Goal: Use online tool/utility: Utilize a website feature to perform a specific function

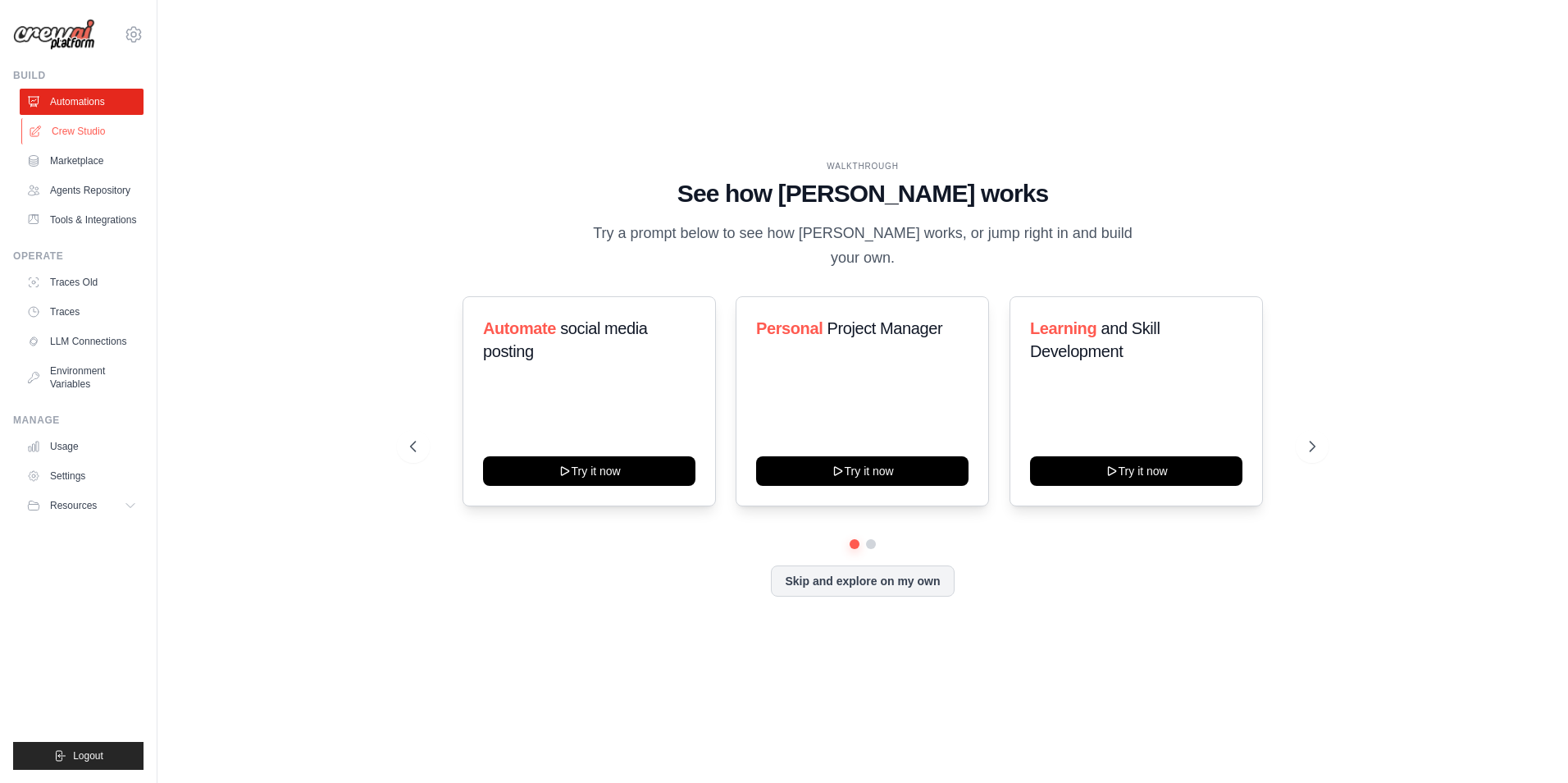
click at [101, 132] on link "Crew Studio" at bounding box center [83, 131] width 124 height 27
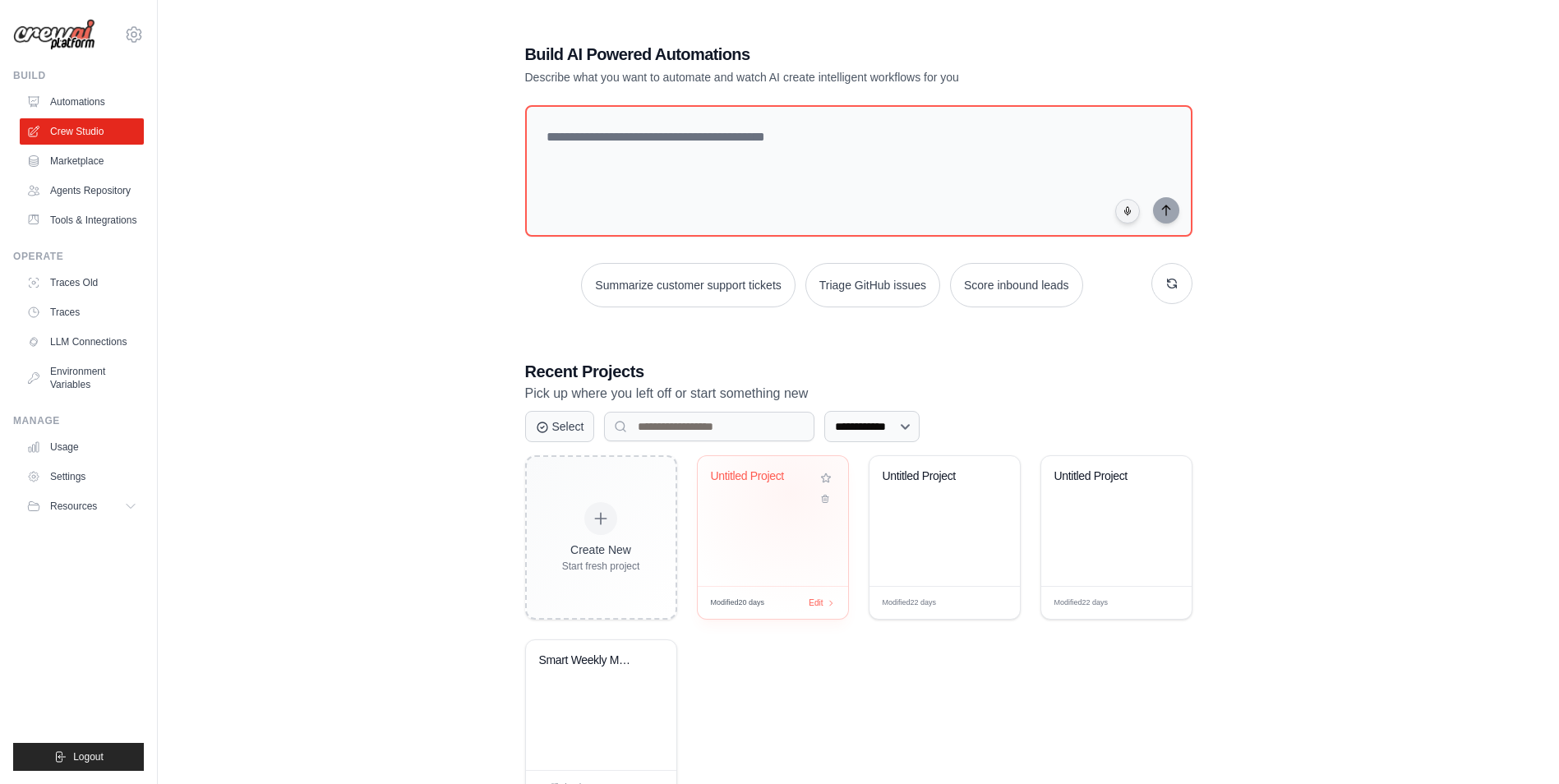
click at [790, 493] on div "Untitled Project" at bounding box center [773, 488] width 124 height 38
click at [900, 529] on div "Untitled Project" at bounding box center [944, 521] width 151 height 130
click at [617, 691] on div "Smart Weekly Meal Planner" at bounding box center [601, 705] width 151 height 130
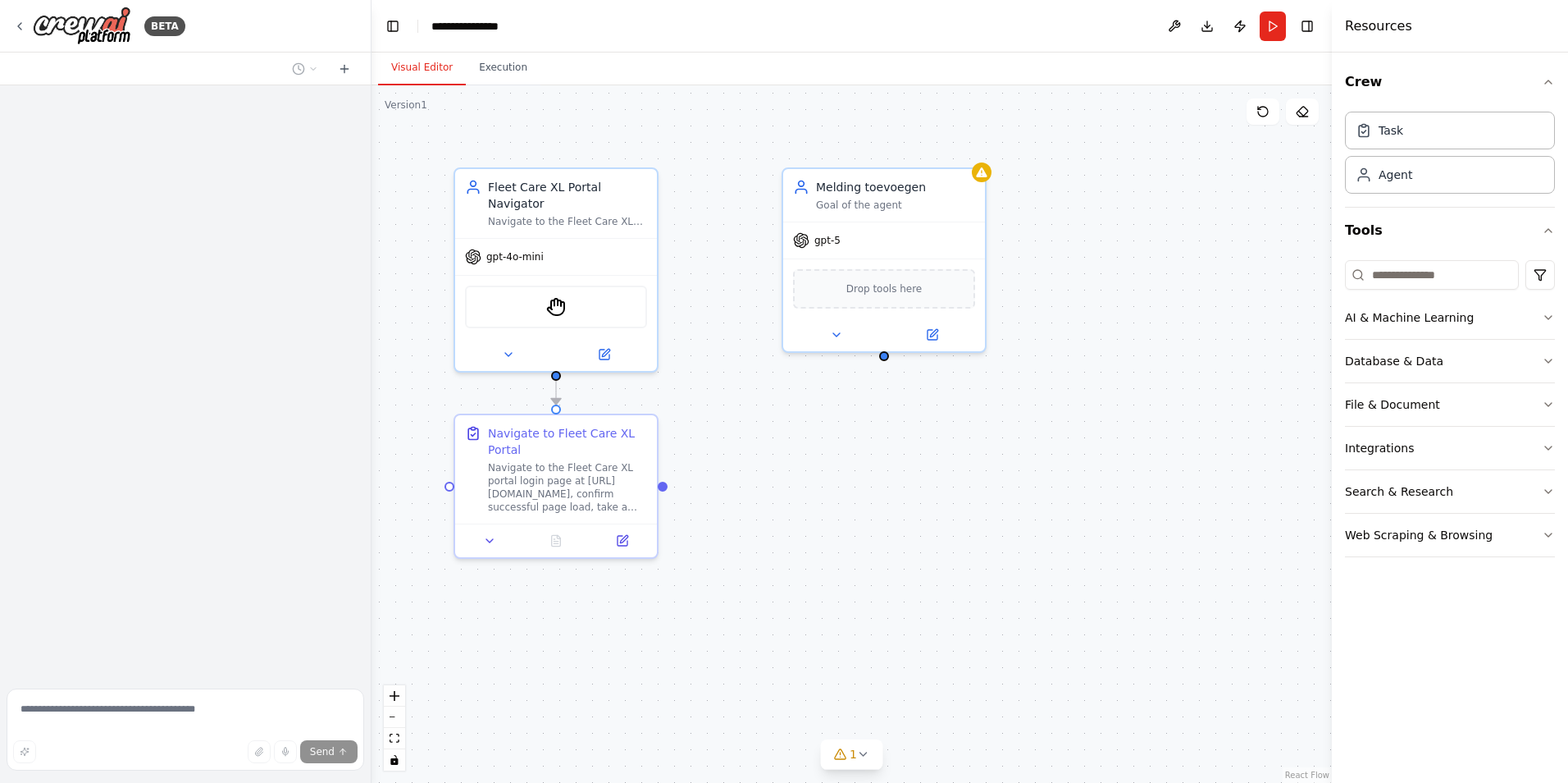
scroll to position [890, 0]
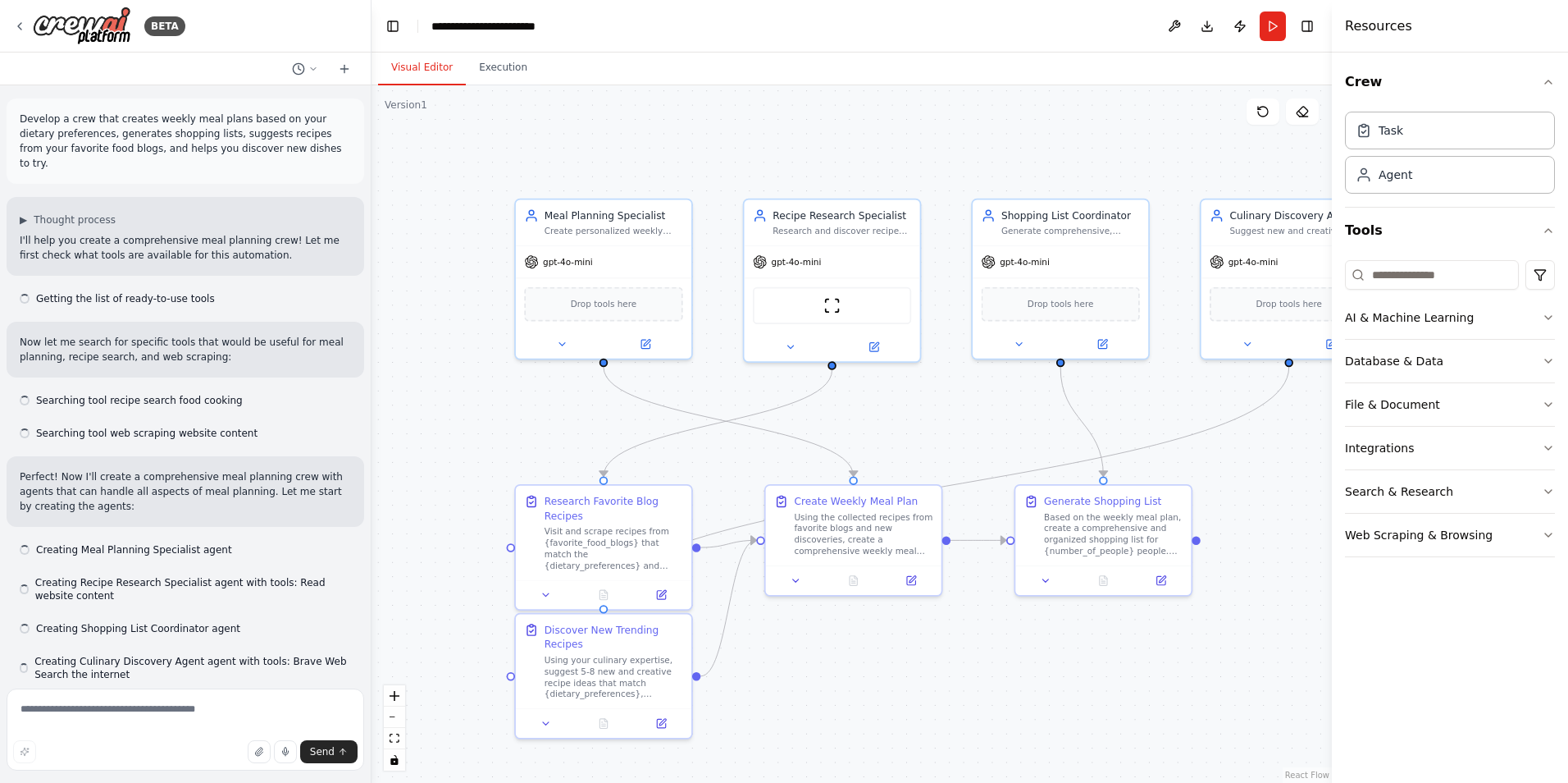
scroll to position [2177, 0]
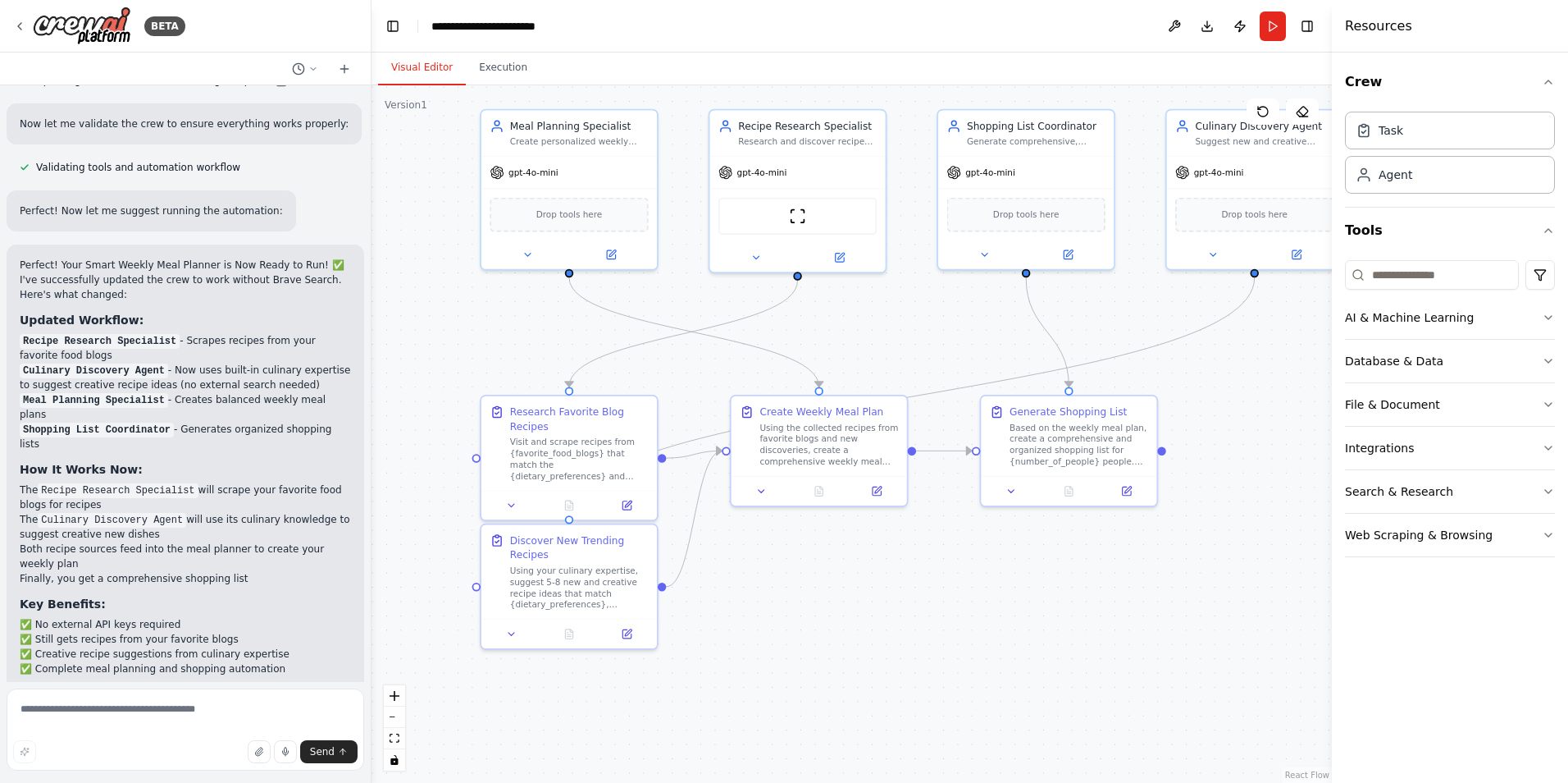
drag, startPoint x: 1075, startPoint y: 724, endPoint x: 1067, endPoint y: 638, distance: 86.4
click at [1067, 638] on div ".deletable-edge-delete-btn { width: 20px; height: 20px; border: 0px solid #ffff…" at bounding box center [851, 433] width 961 height 697
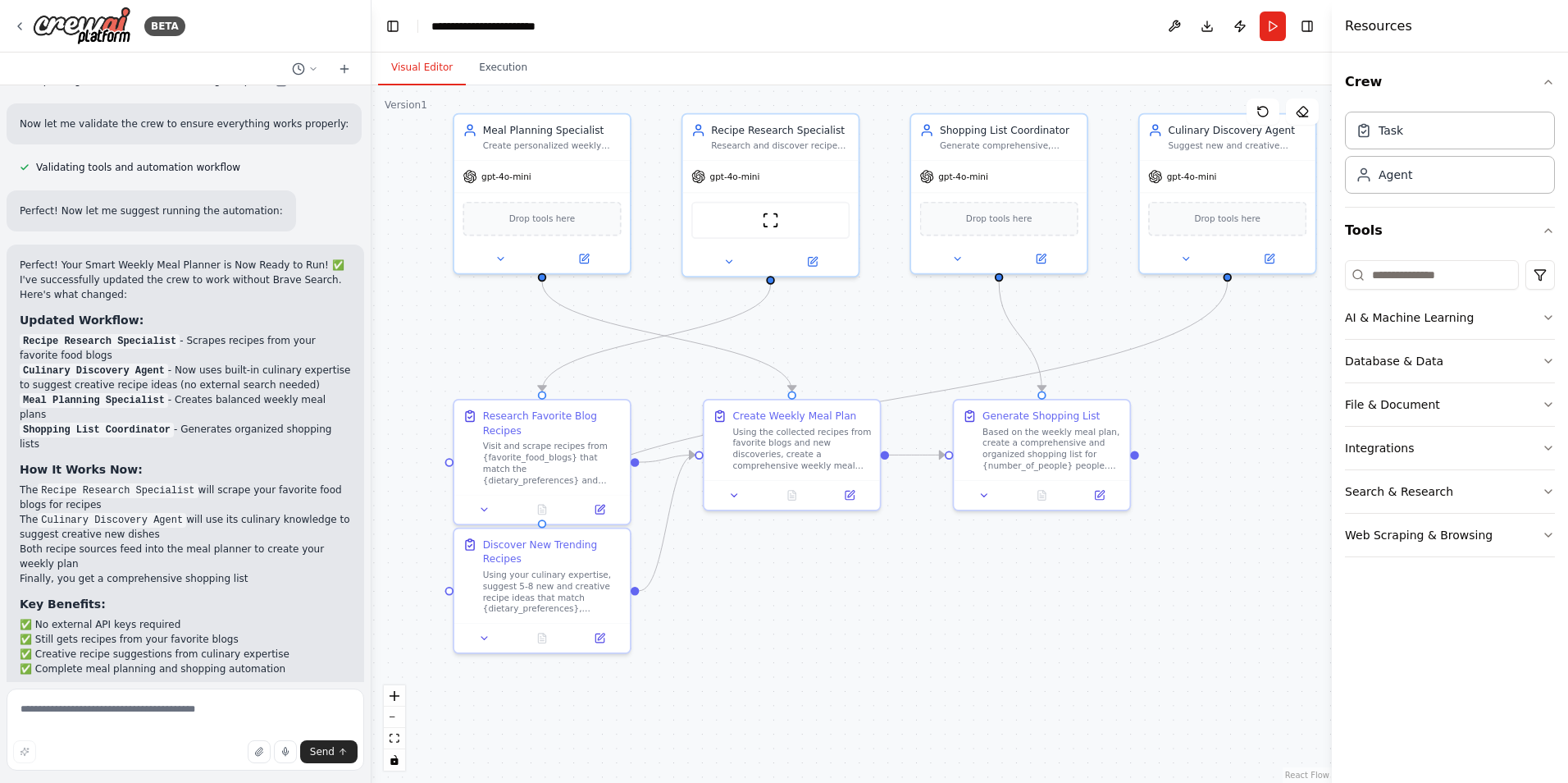
drag, startPoint x: 1254, startPoint y: 519, endPoint x: 1238, endPoint y: 523, distance: 16.5
click at [1238, 523] on div ".deletable-edge-delete-btn { width: 20px; height: 20px; border: 0px solid #ffff…" at bounding box center [851, 433] width 961 height 697
